Goal: Information Seeking & Learning: Learn about a topic

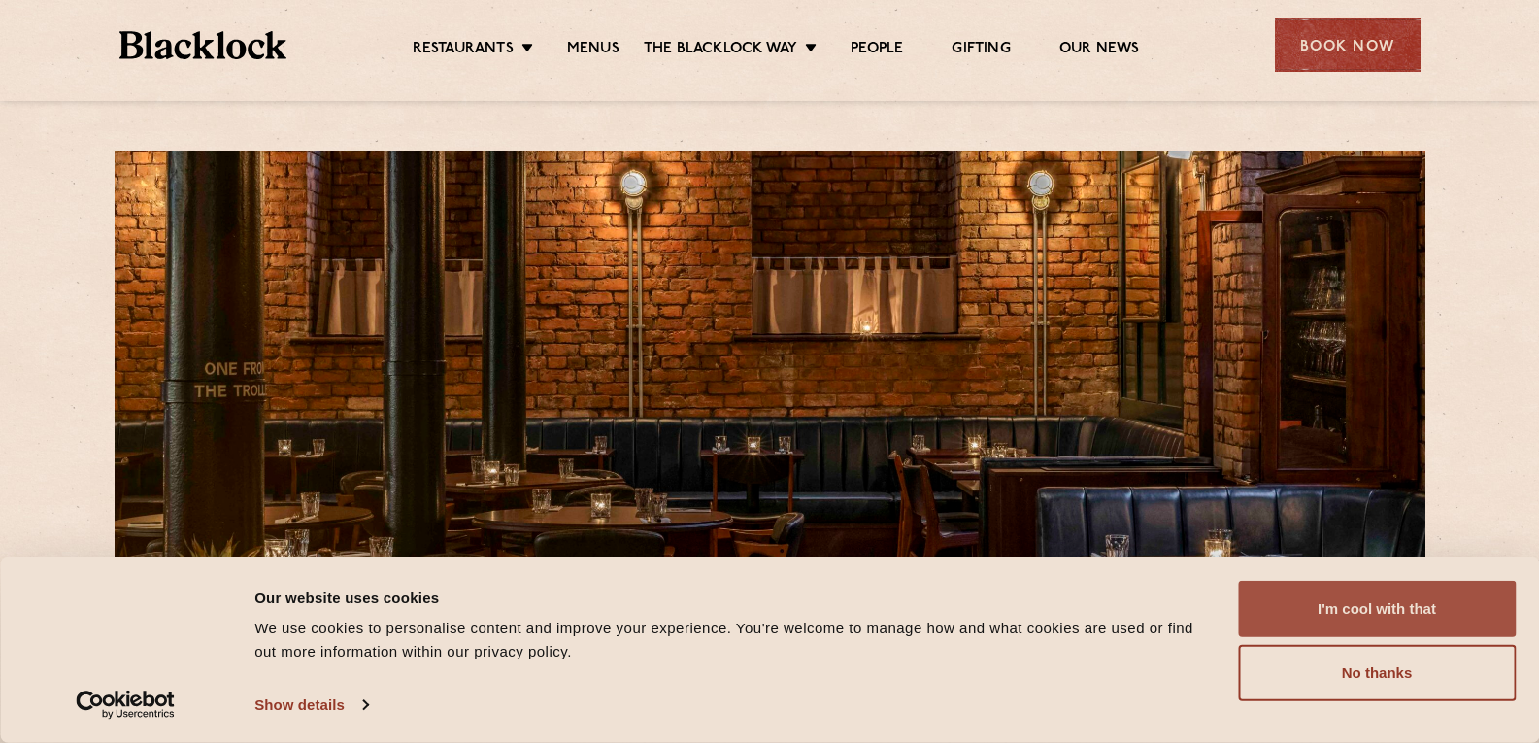
click at [1433, 627] on button "I'm cool with that" at bounding box center [1377, 609] width 278 height 56
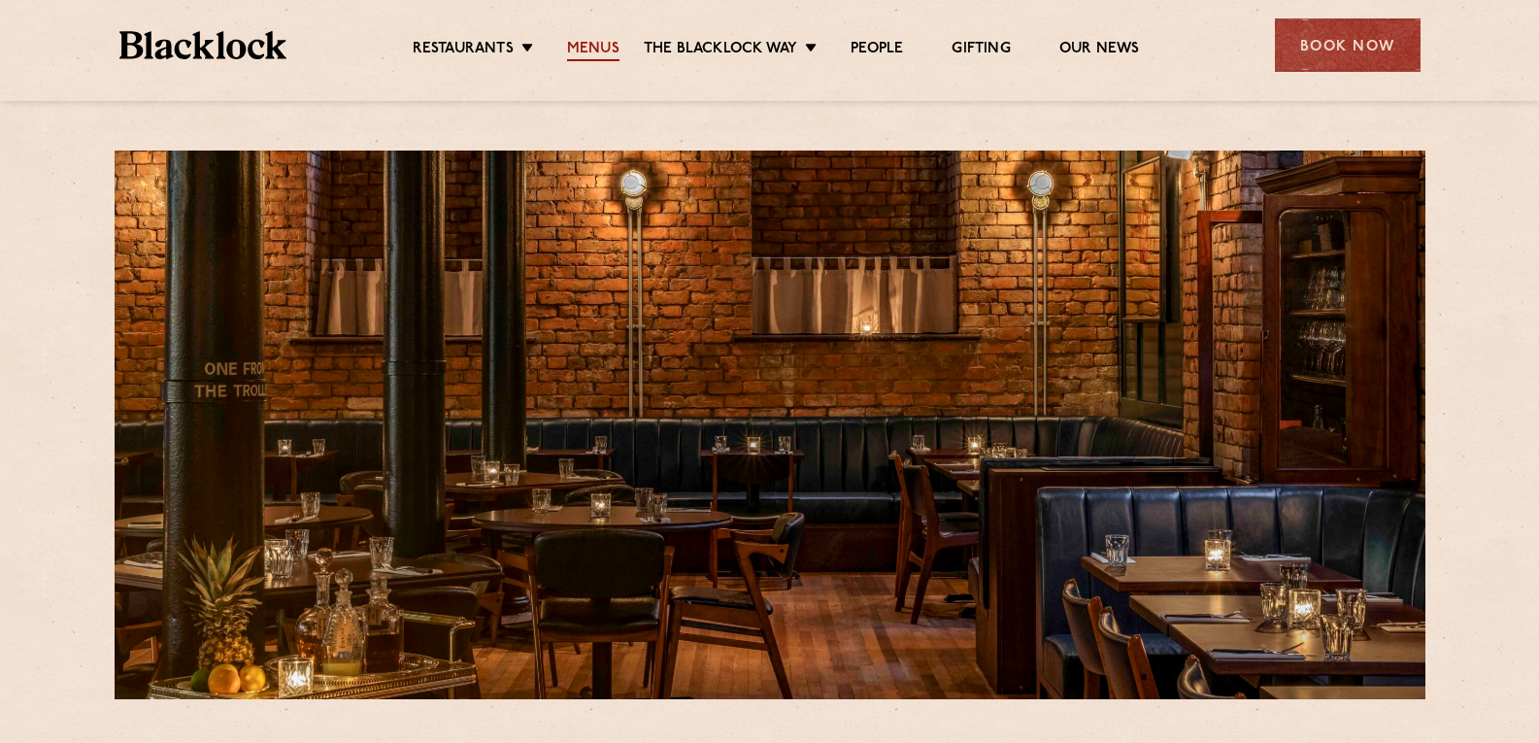
click at [593, 41] on link "Menus" at bounding box center [593, 50] width 52 height 21
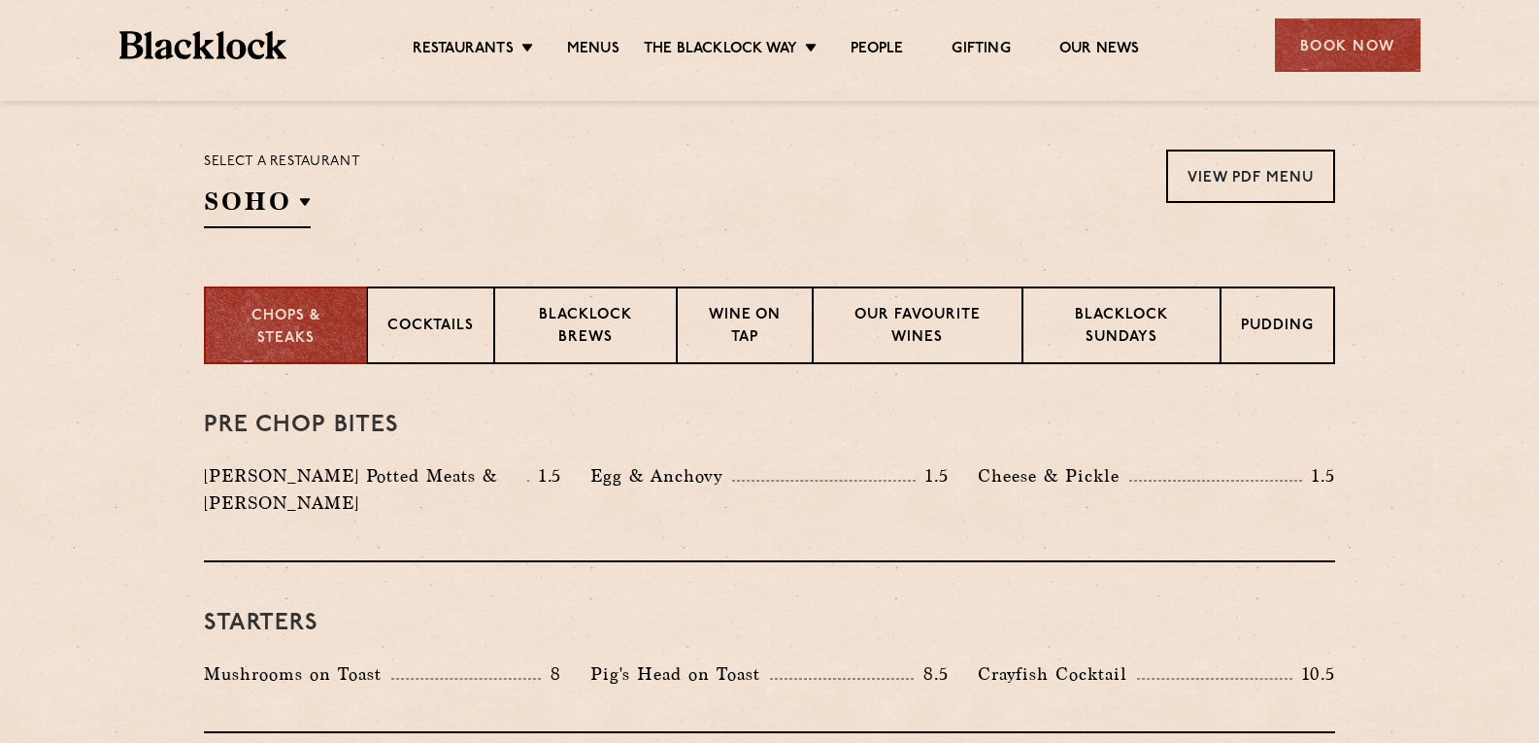
scroll to position [648, 0]
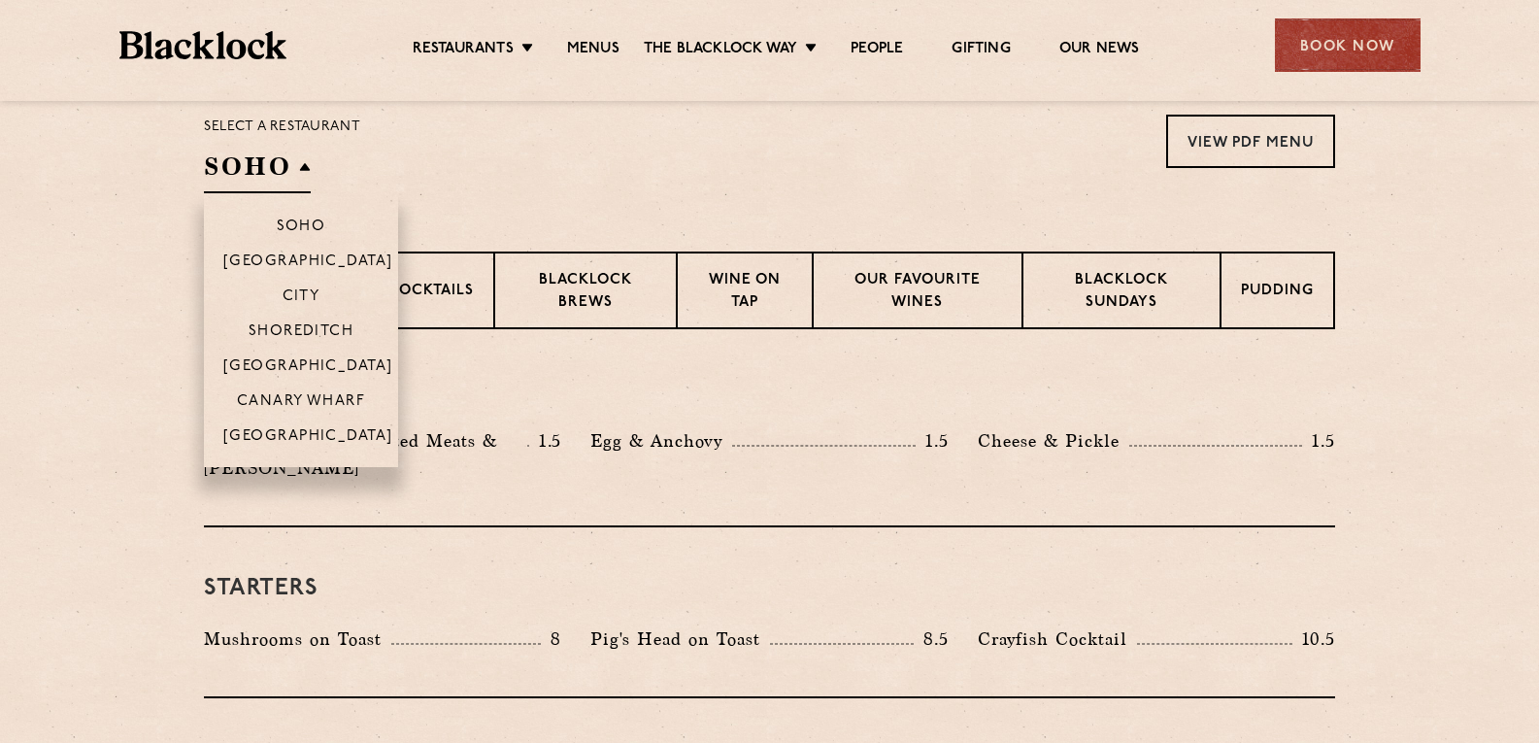
click at [296, 170] on h2 "SOHO" at bounding box center [257, 172] width 107 height 44
click at [268, 443] on p "[GEOGRAPHIC_DATA]" at bounding box center [308, 437] width 170 height 19
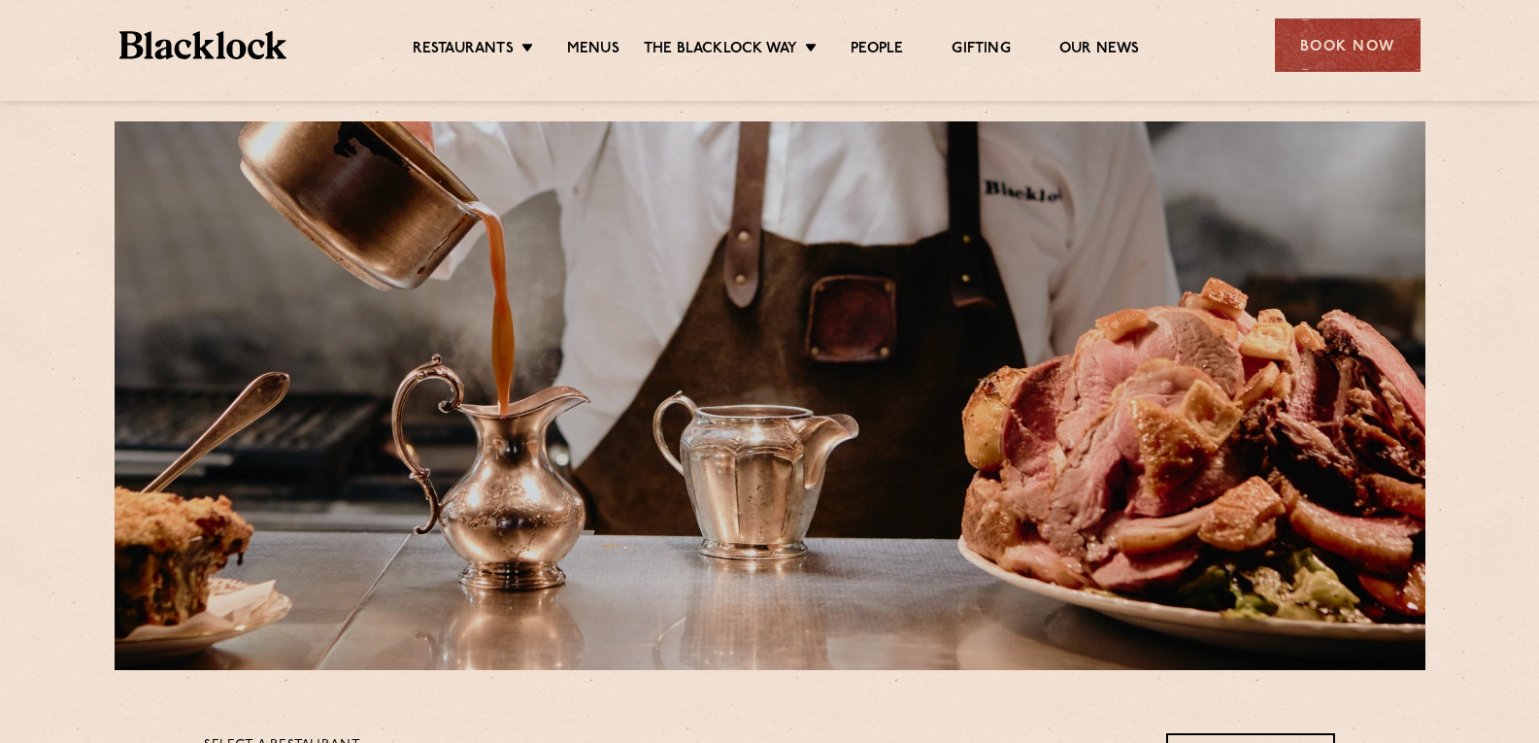
scroll to position [0, 0]
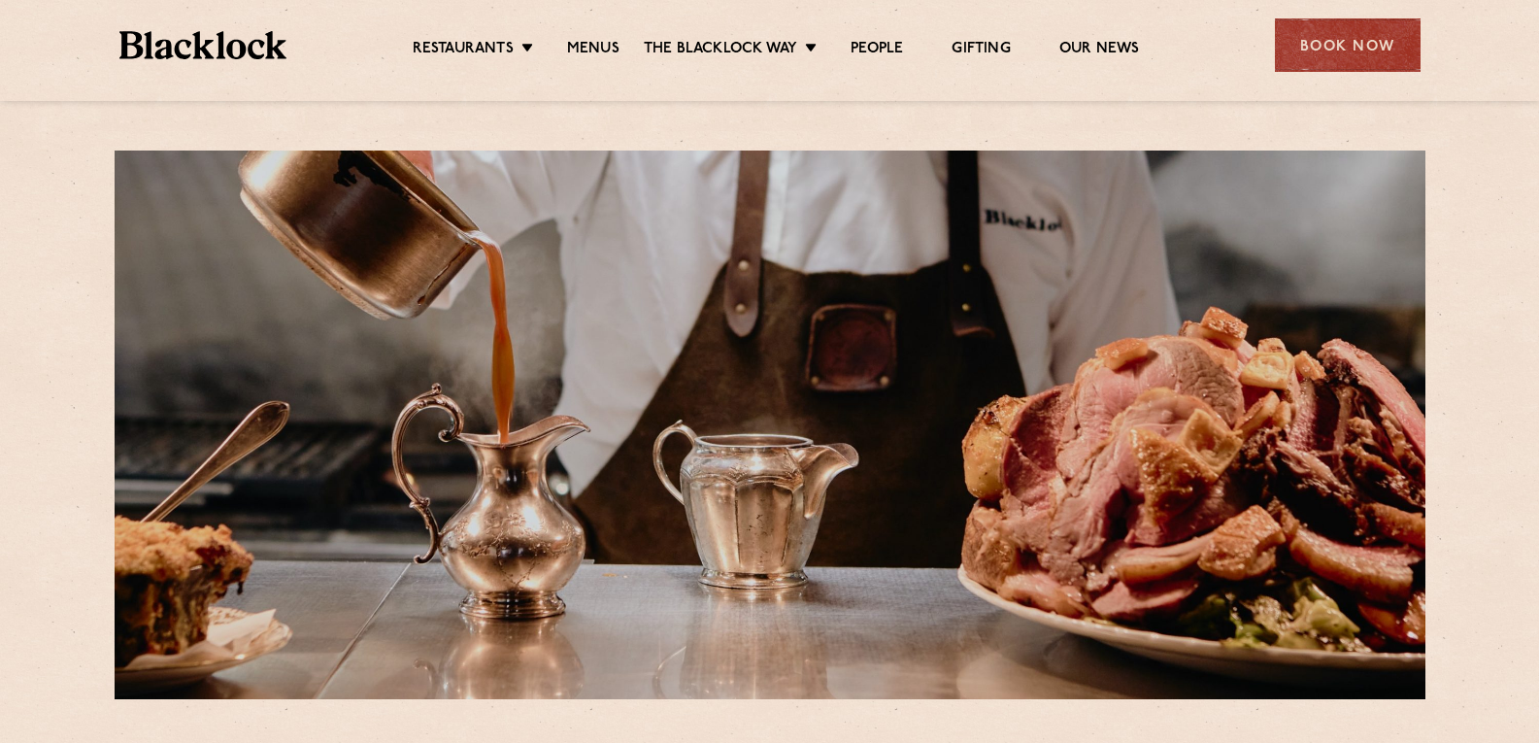
click at [849, 217] on div at bounding box center [770, 425] width 1311 height 549
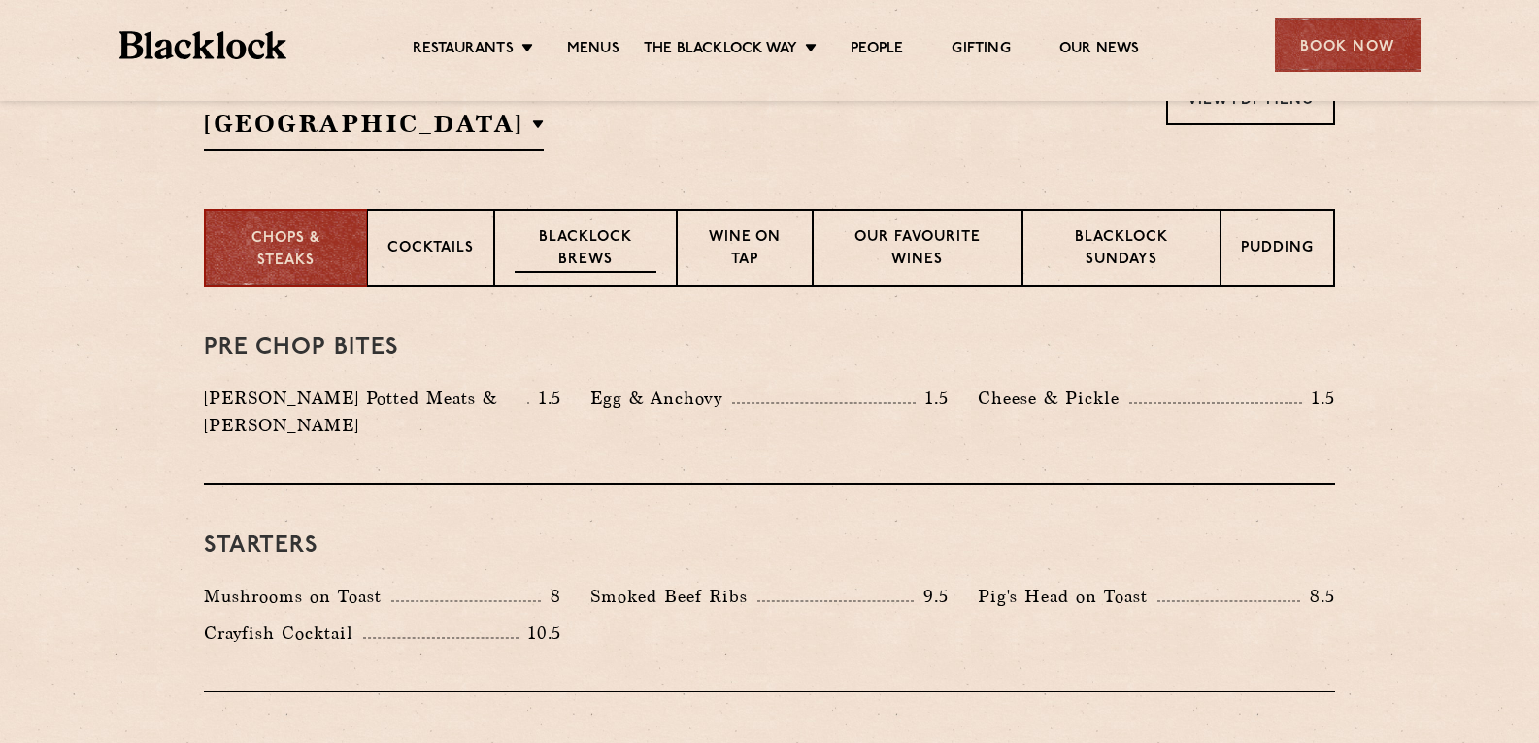
scroll to position [648, 0]
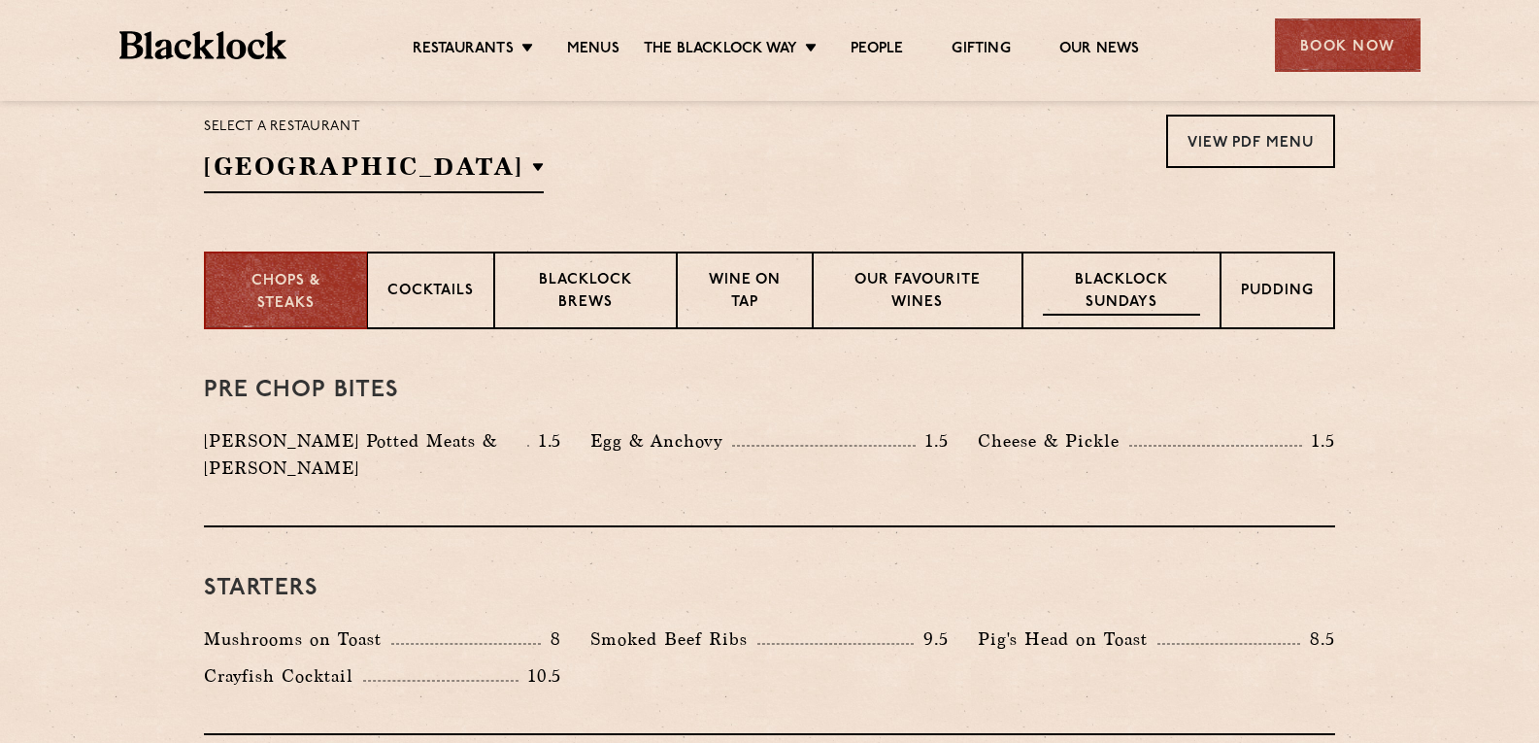
click at [1104, 298] on p "Blacklock Sundays" at bounding box center [1121, 293] width 157 height 46
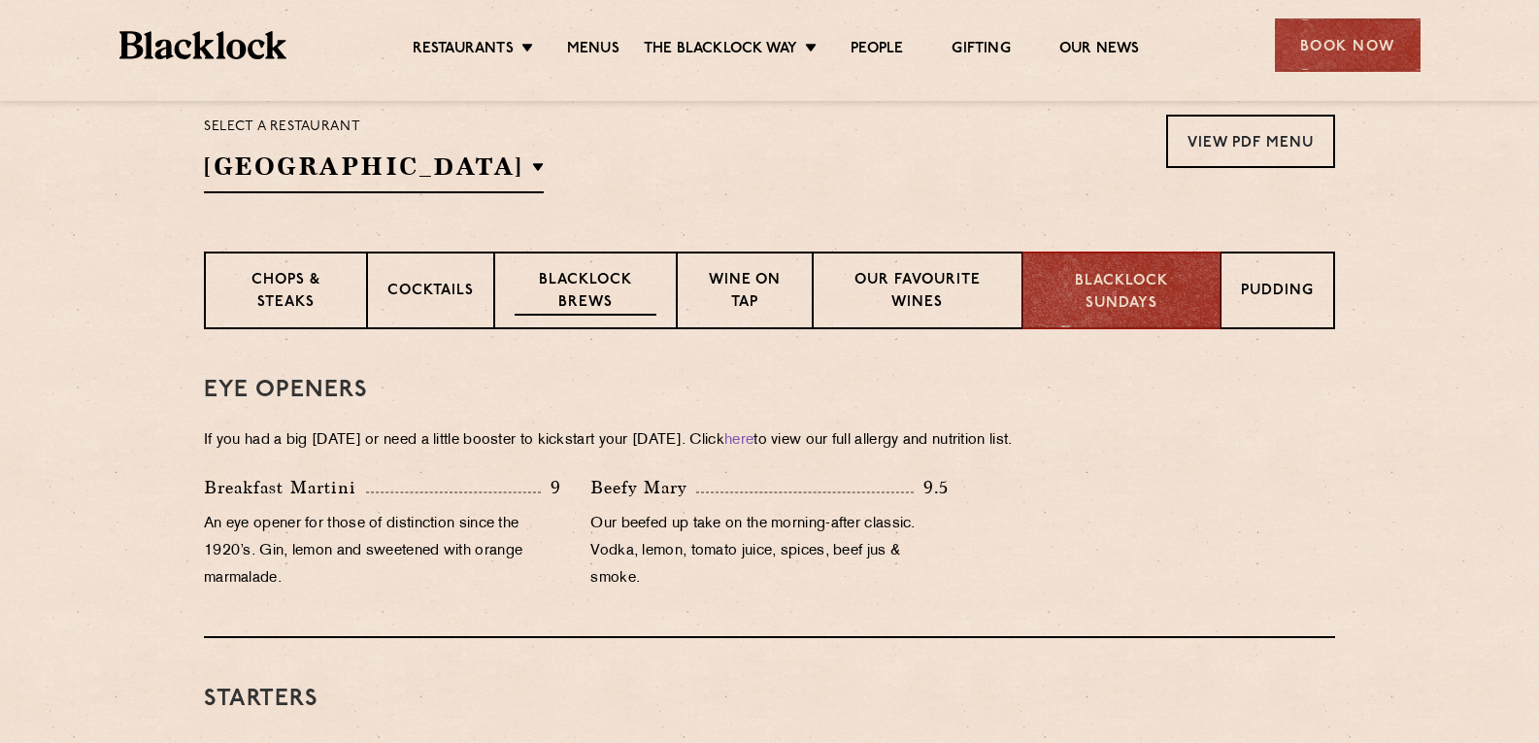
click at [559, 303] on p "Blacklock Brews" at bounding box center [586, 293] width 142 height 46
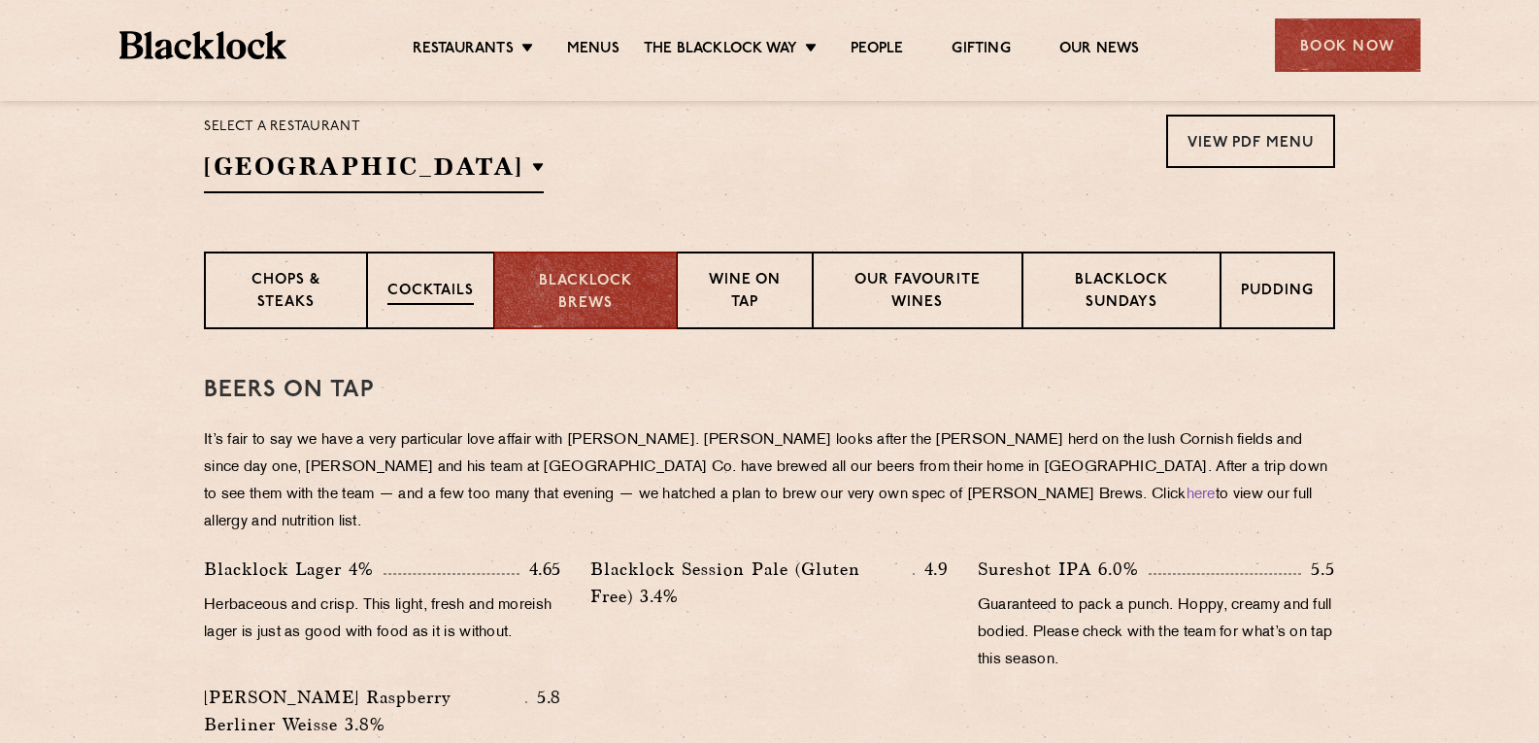
click at [451, 305] on div "Cocktails" at bounding box center [430, 291] width 127 height 78
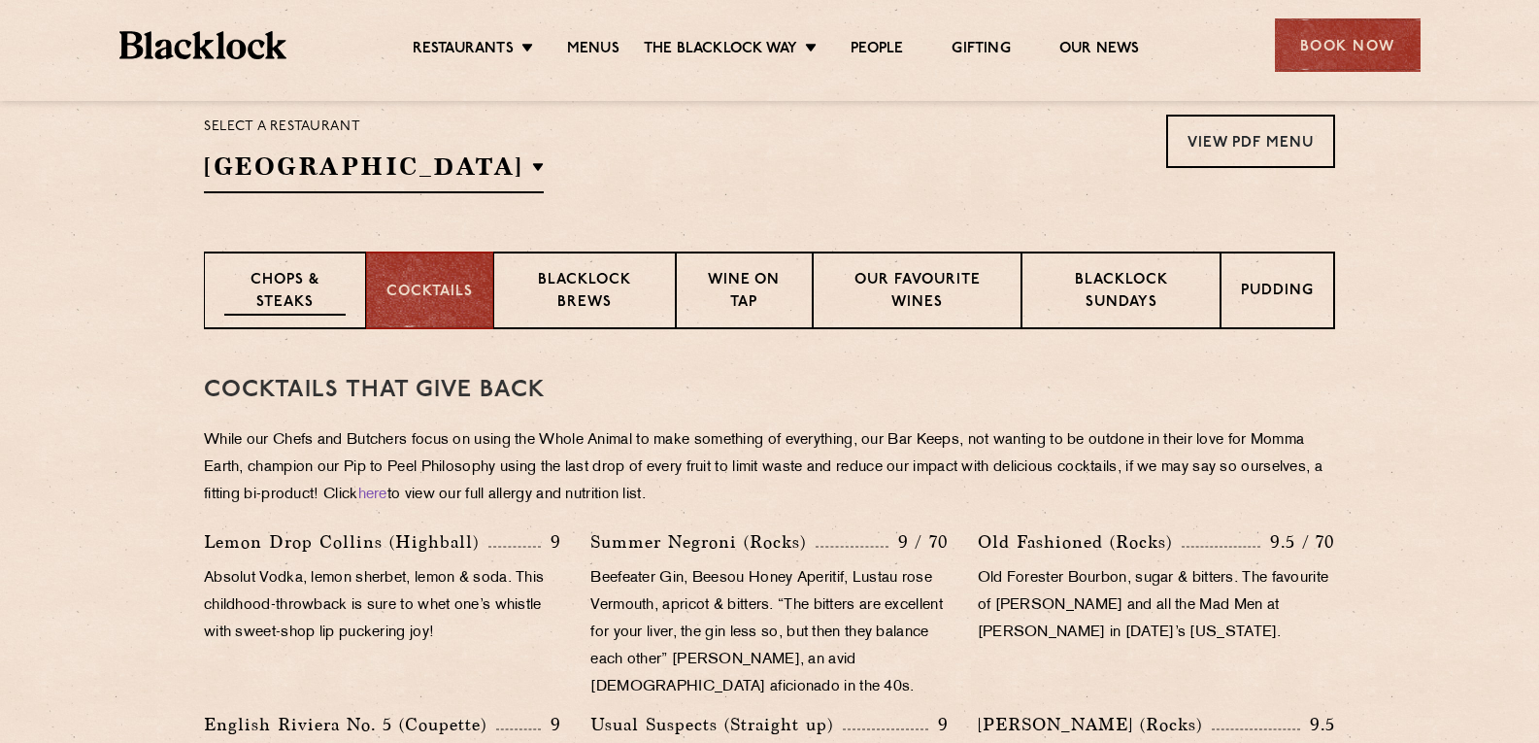
click at [303, 291] on p "Chops & Steaks" at bounding box center [284, 293] width 121 height 46
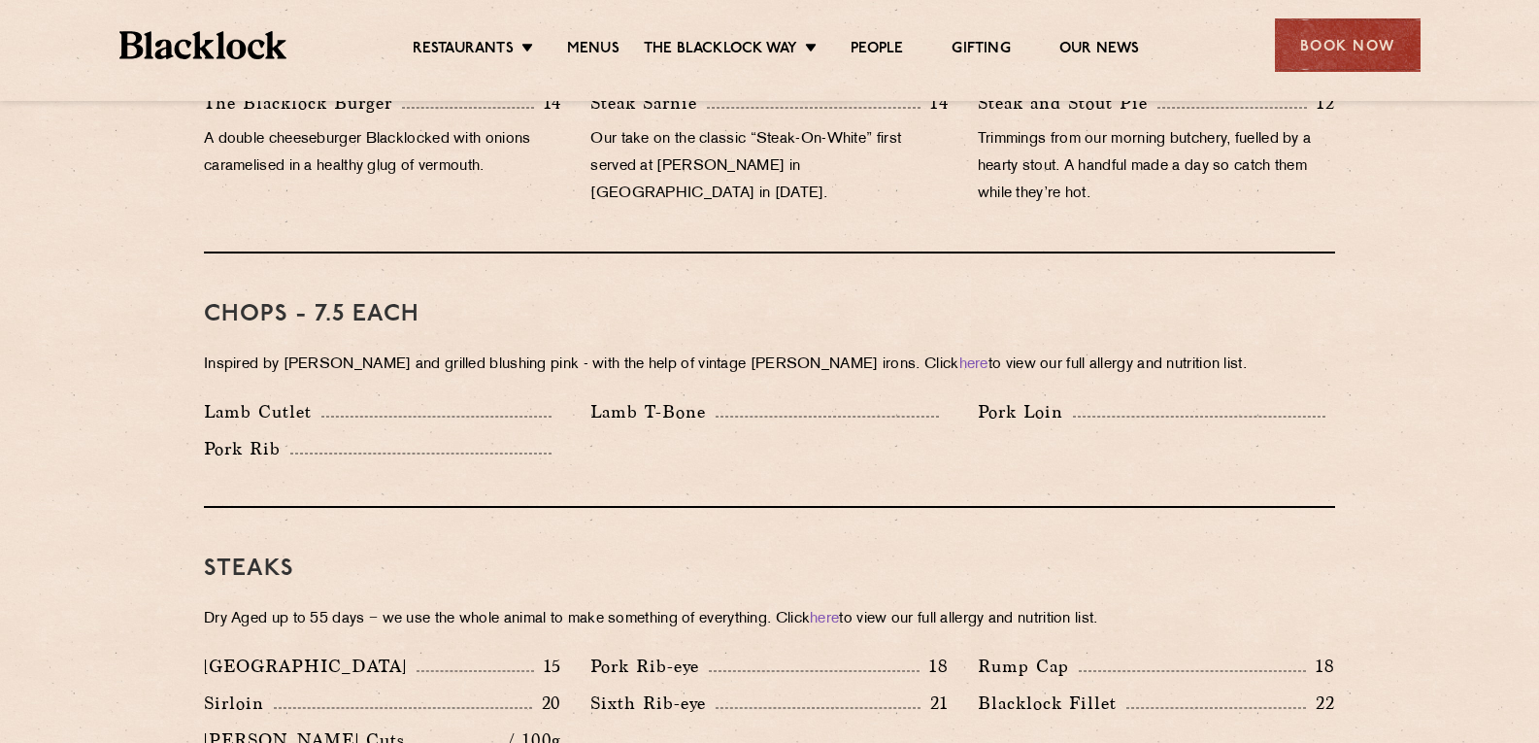
scroll to position [1457, 0]
